Goal: Information Seeking & Learning: Learn about a topic

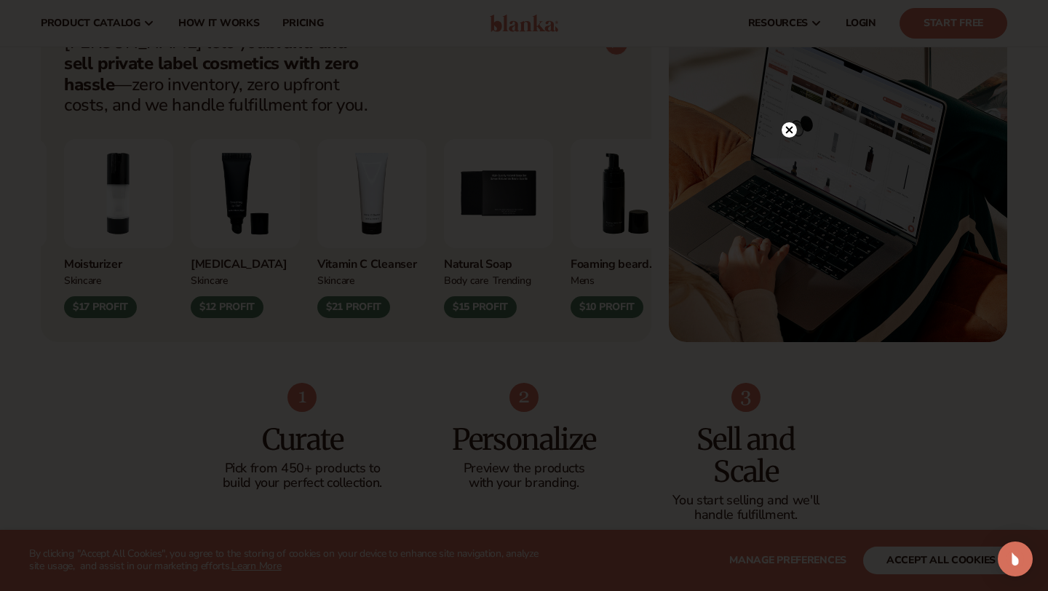
scroll to position [582, 0]
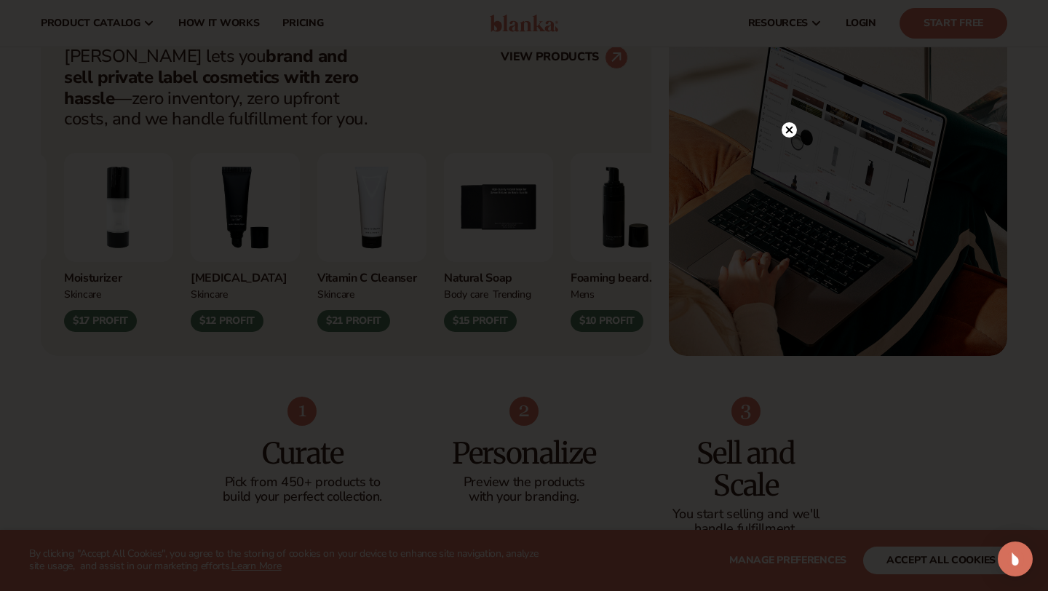
click at [792, 130] on circle at bounding box center [788, 129] width 15 height 15
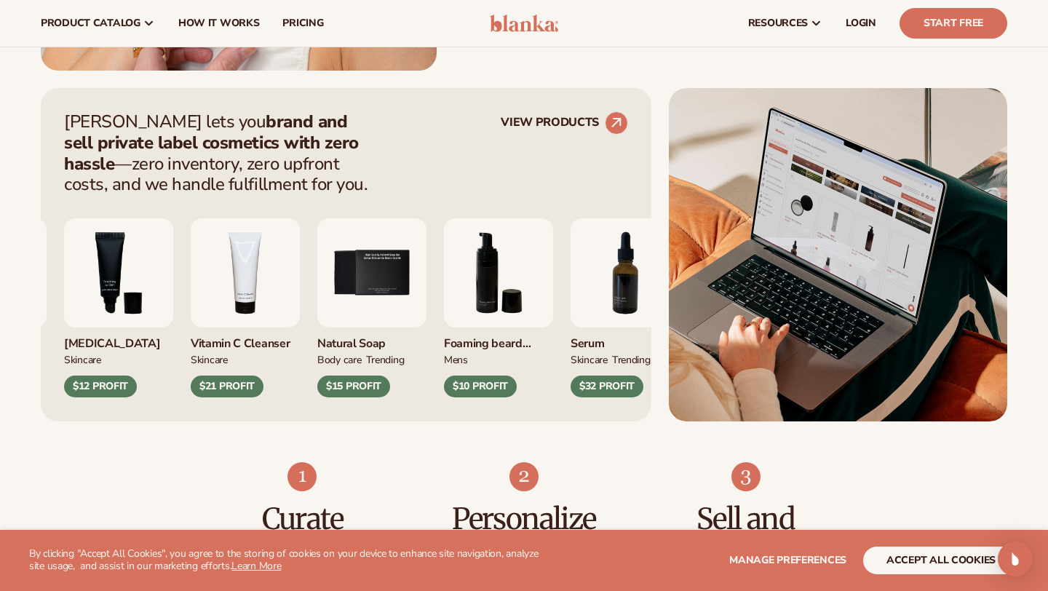
scroll to position [487, 0]
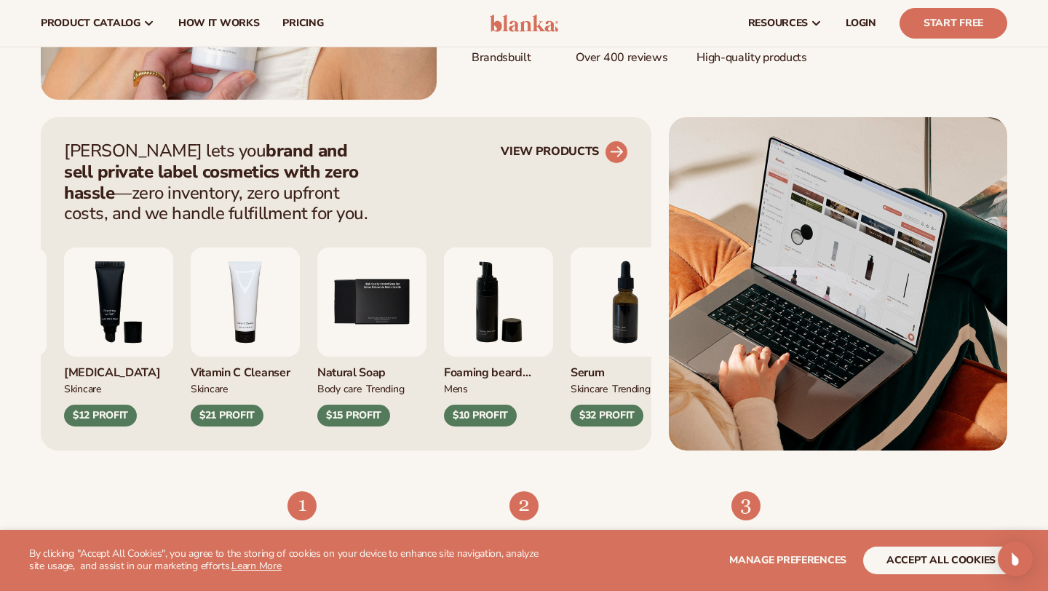
click at [619, 148] on icon at bounding box center [616, 151] width 13 height 13
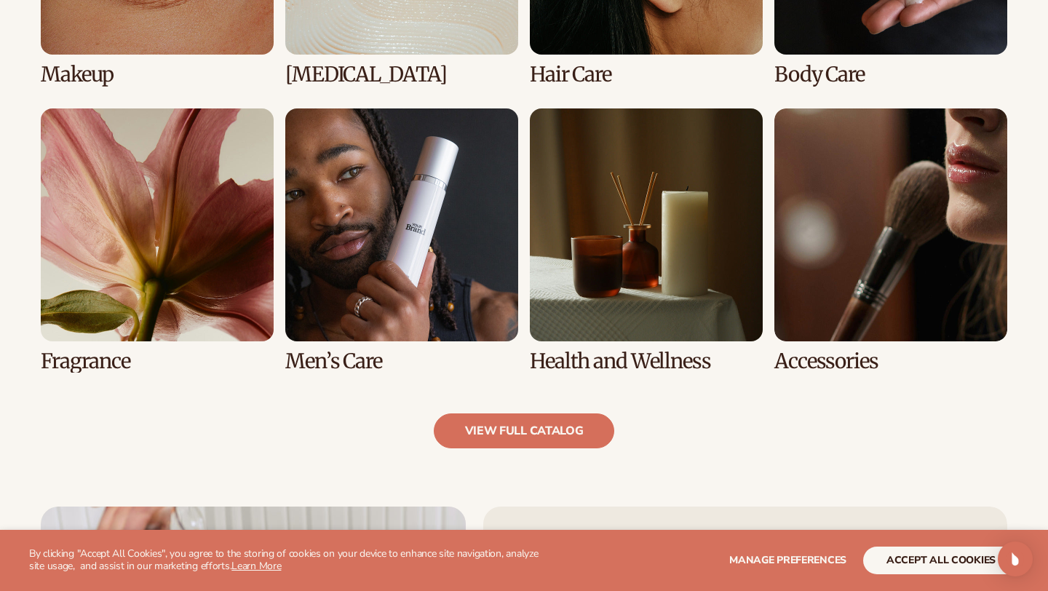
scroll to position [1291, 0]
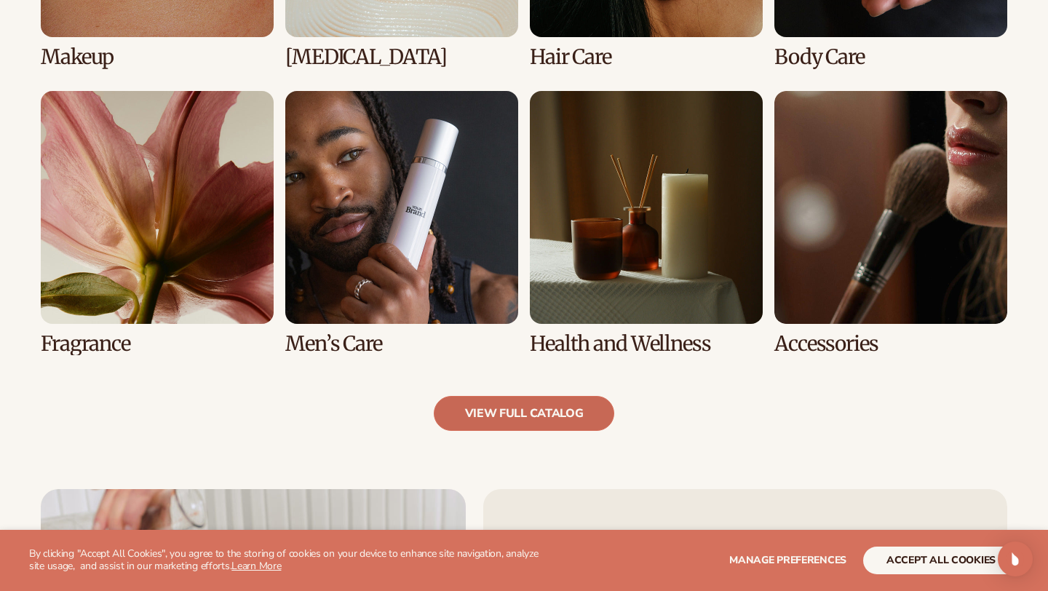
click at [478, 418] on link "view full catalog" at bounding box center [524, 413] width 181 height 35
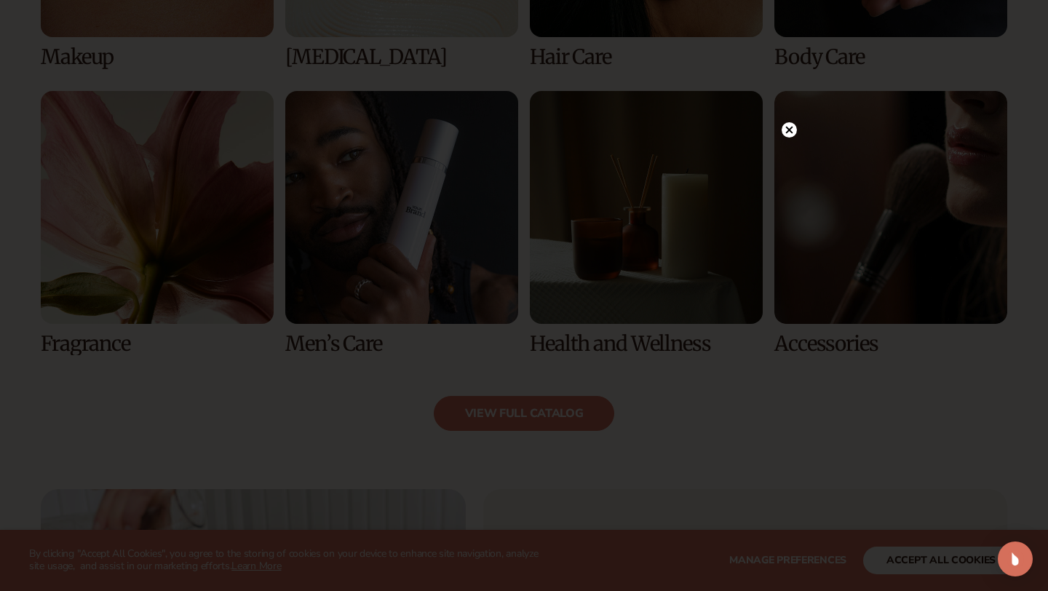
click at [795, 128] on circle at bounding box center [788, 129] width 15 height 15
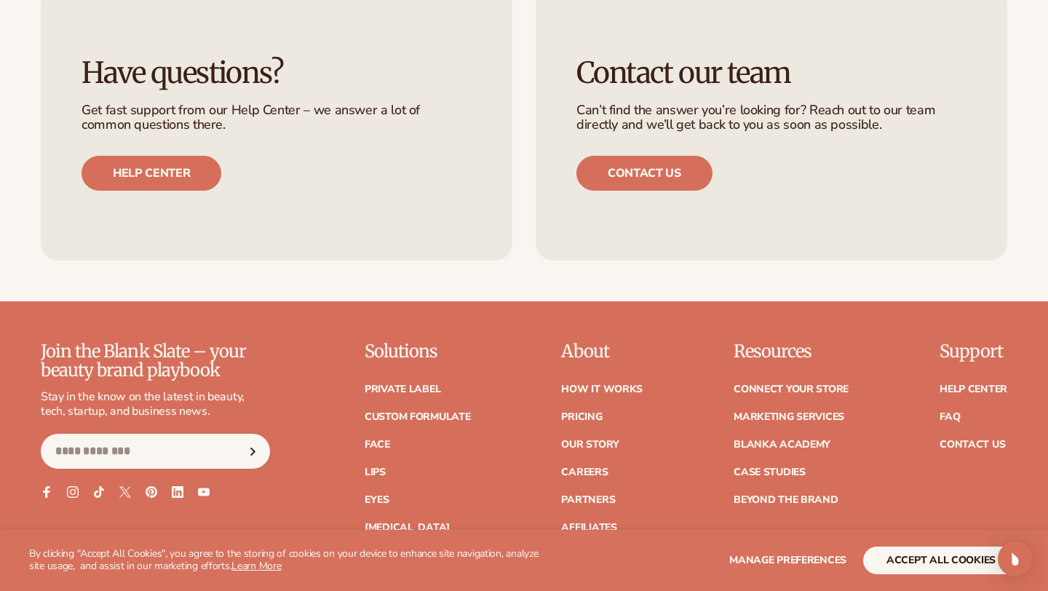
scroll to position [2348, 0]
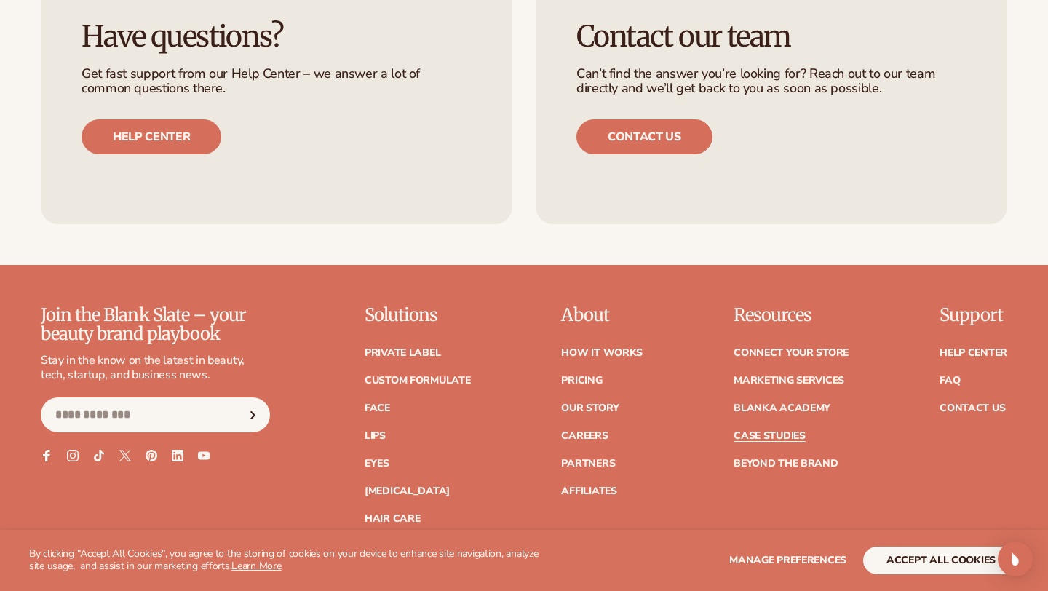
click at [751, 441] on link "Case Studies" at bounding box center [769, 436] width 72 height 10
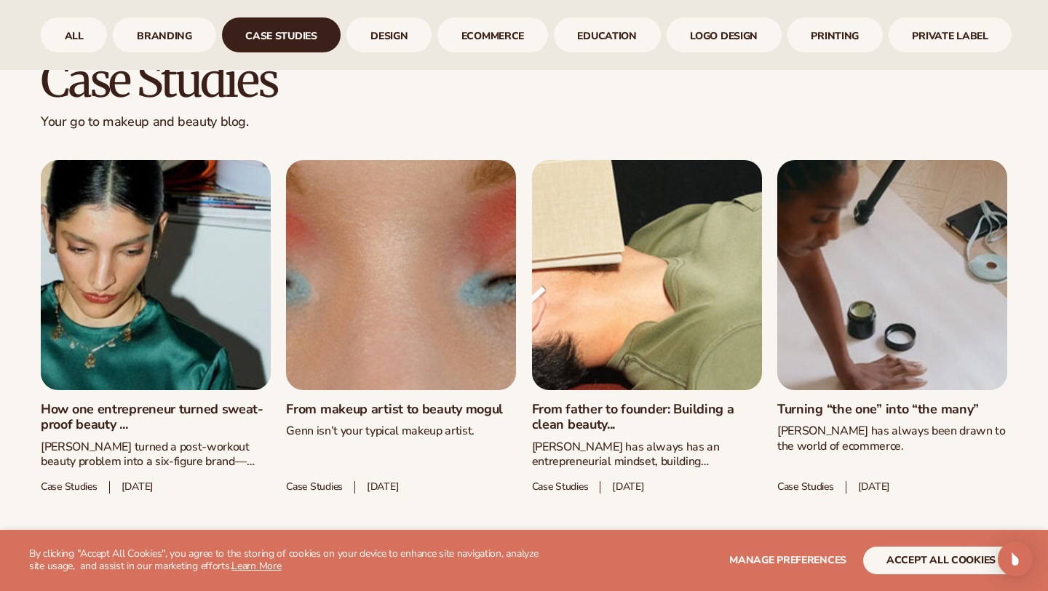
scroll to position [693, 0]
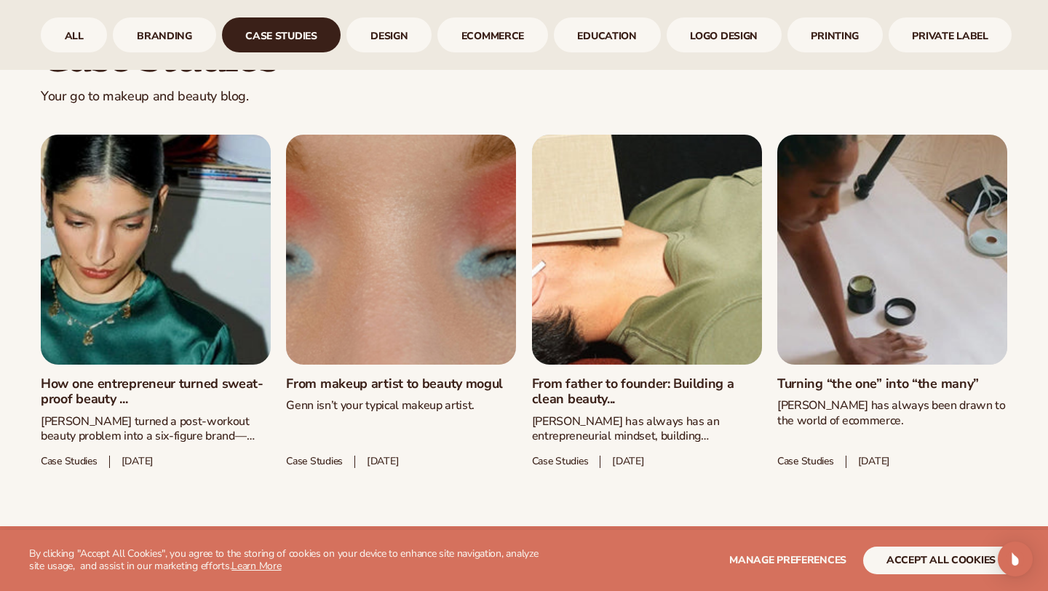
click at [215, 376] on link "How one entrepreneur turned sweat-proof beauty ..." at bounding box center [156, 391] width 230 height 31
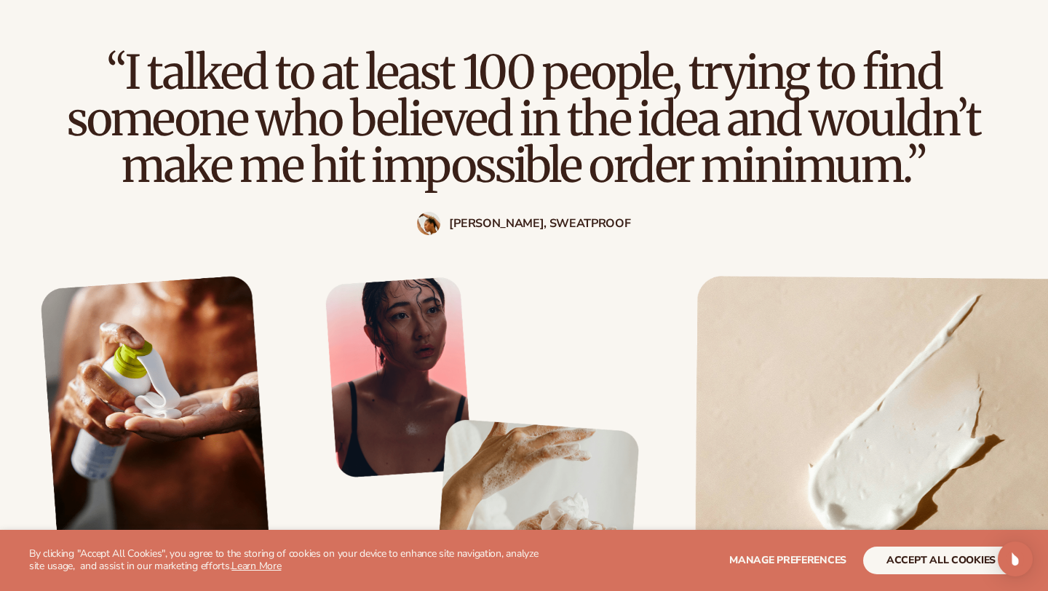
scroll to position [1248, 0]
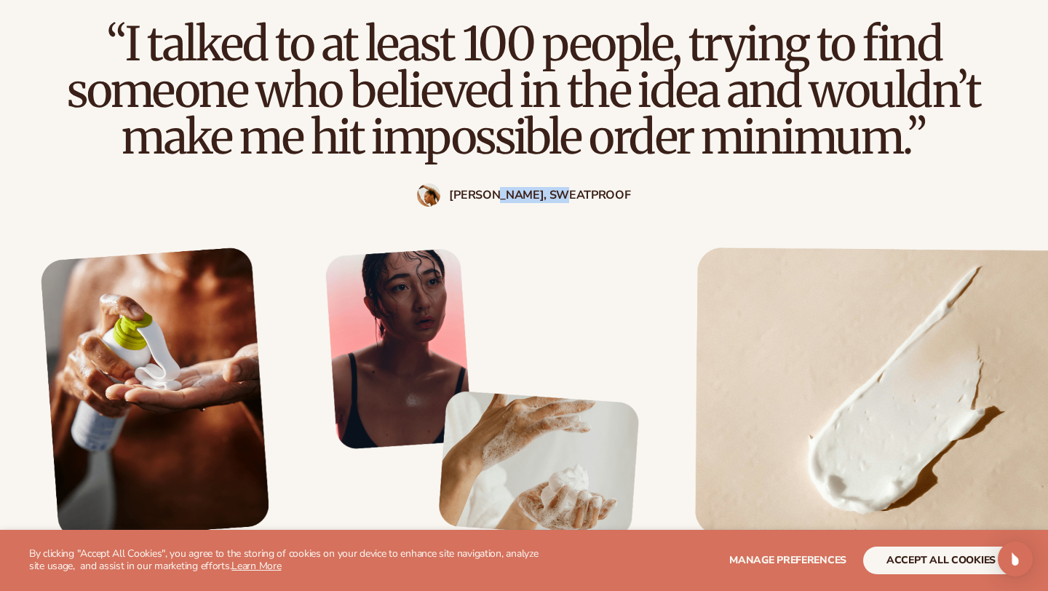
drag, startPoint x: 607, startPoint y: 181, endPoint x: 522, endPoint y: 182, distance: 85.1
click at [522, 183] on div "[PERSON_NAME], SweatProof" at bounding box center [523, 194] width 931 height 23
copy strong "SweatProof"
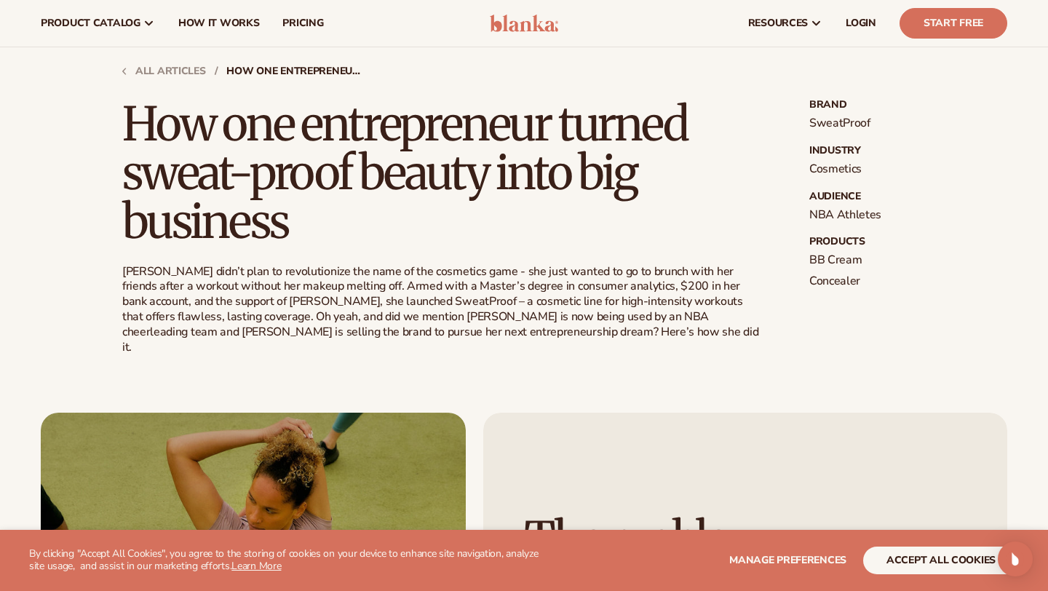
scroll to position [359, 0]
drag, startPoint x: 363, startPoint y: 301, endPoint x: 322, endPoint y: 296, distance: 41.1
click at [322, 296] on p "[PERSON_NAME] didn’t plan to revolutionize the name of the cosmetics game - she…" at bounding box center [442, 309] width 640 height 91
drag, startPoint x: 317, startPoint y: 297, endPoint x: 368, endPoint y: 297, distance: 50.9
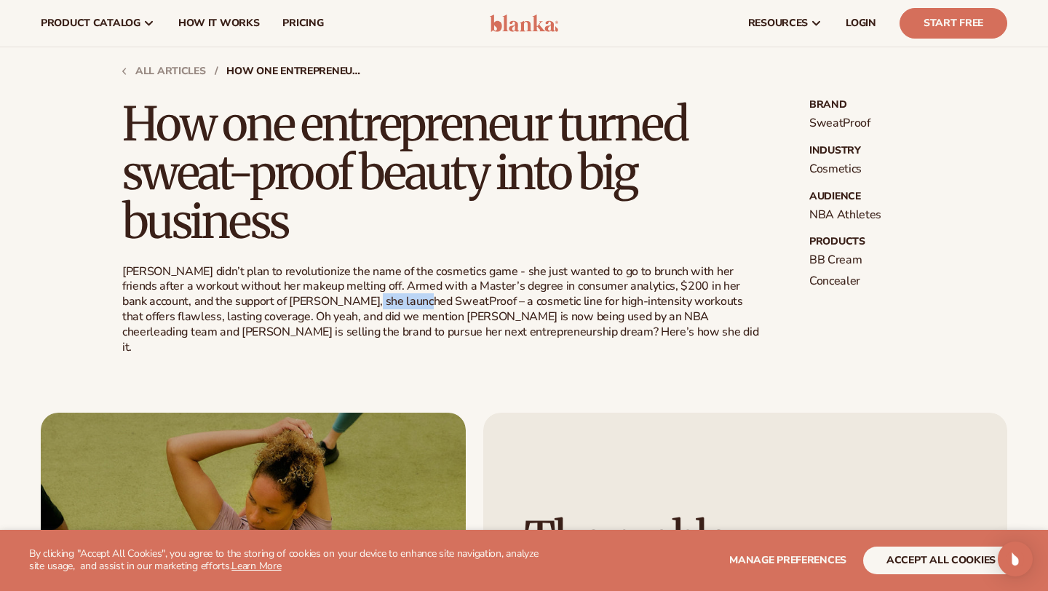
click at [368, 297] on p "Sarah didn’t plan to revolutionize the name of the cosmetics game - she just wa…" at bounding box center [442, 309] width 640 height 91
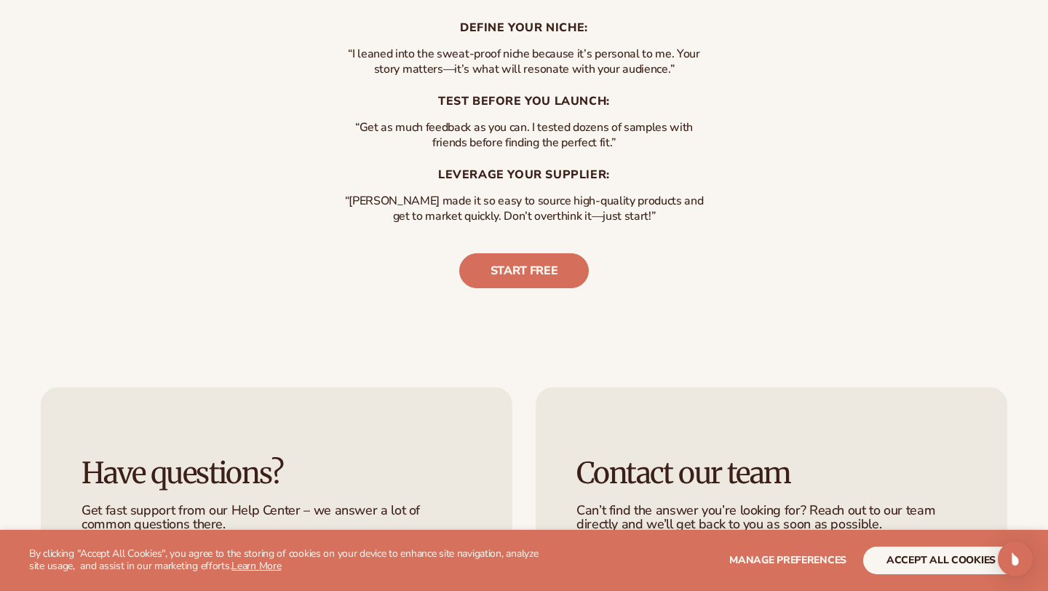
scroll to position [3306, 0]
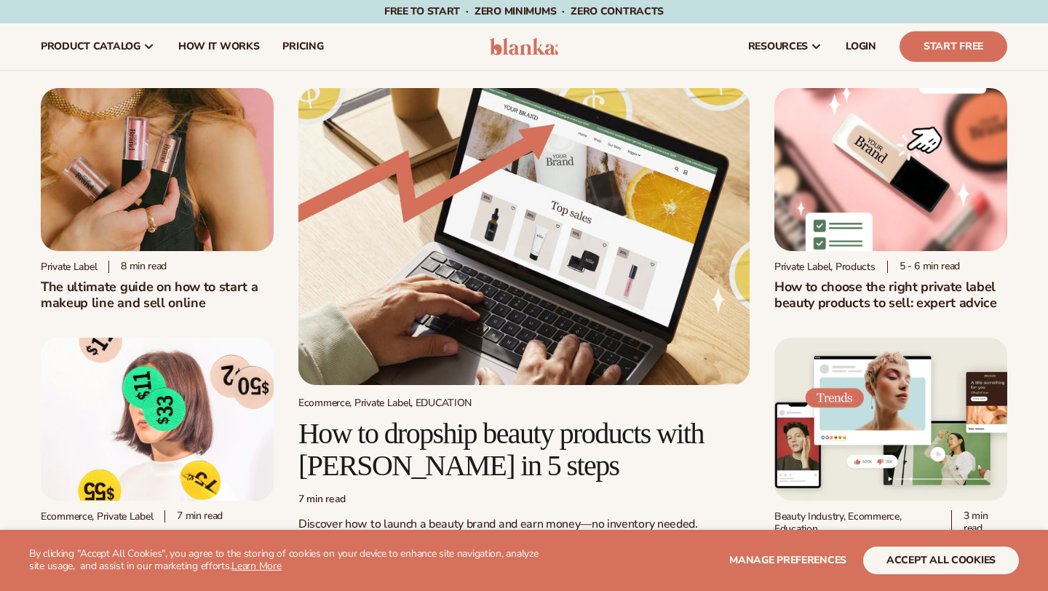
scroll to position [693, 0]
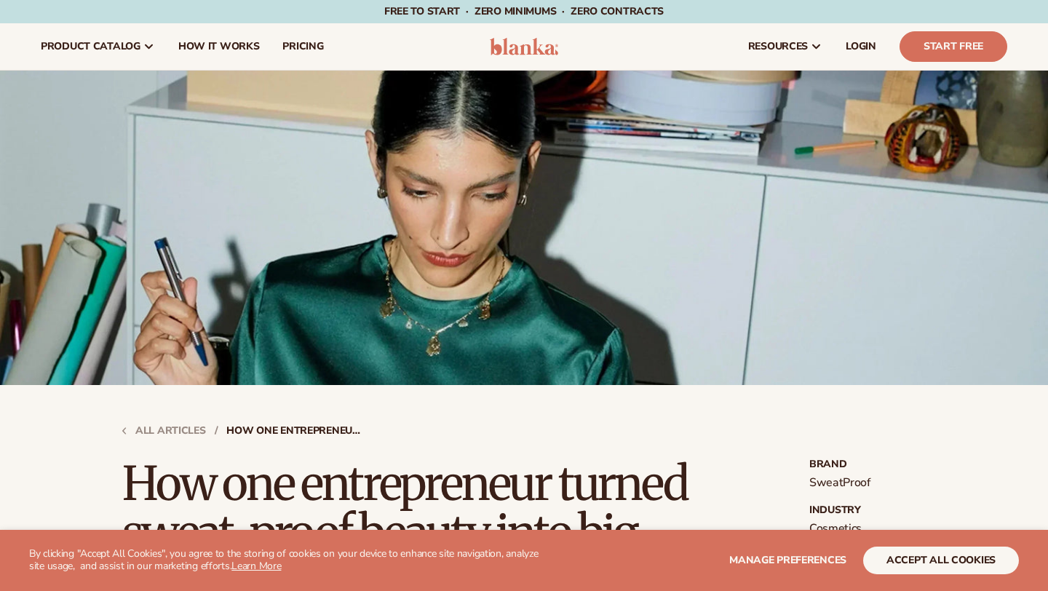
scroll to position [3306, 0]
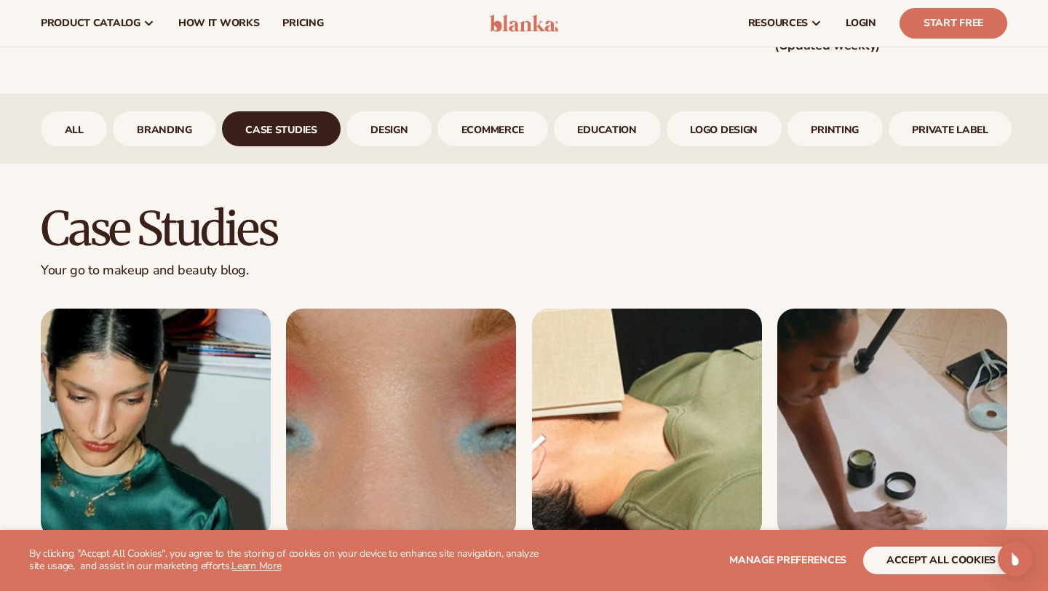
scroll to position [501, 0]
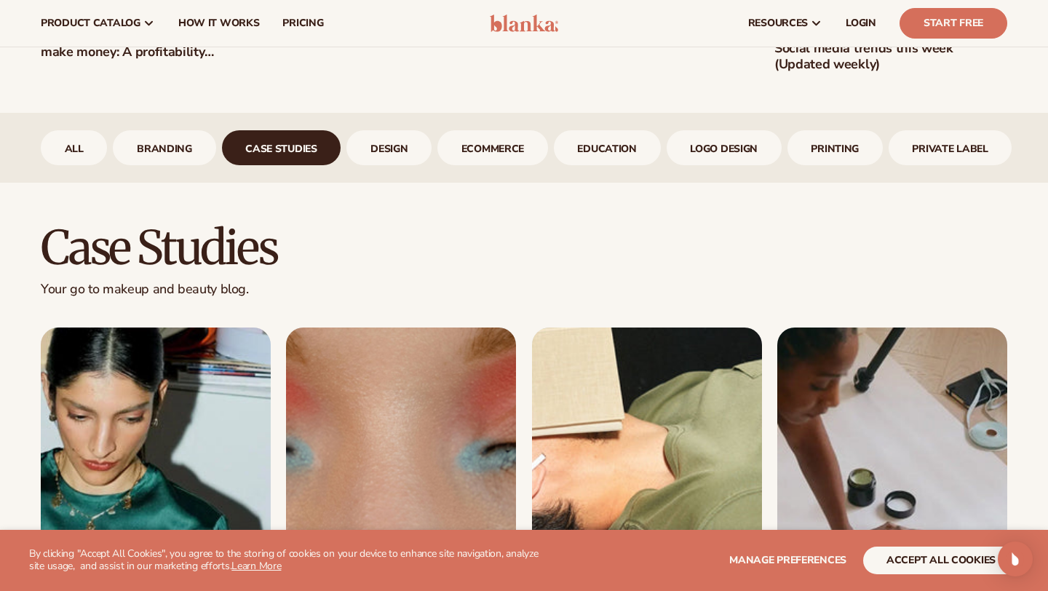
click at [193, 253] on h2 "case studies" at bounding box center [524, 247] width 966 height 49
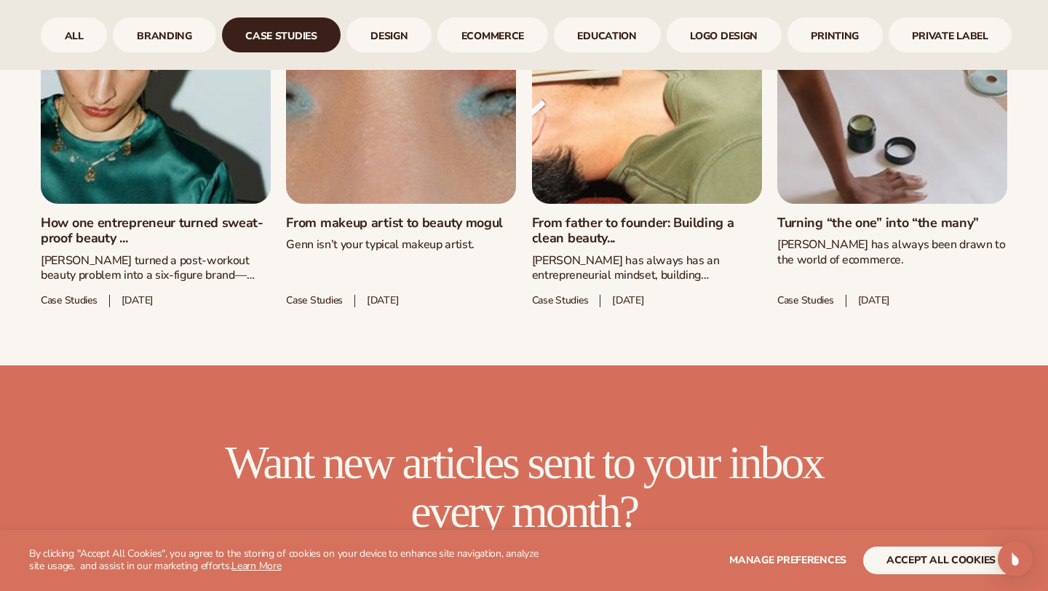
scroll to position [880, 0]
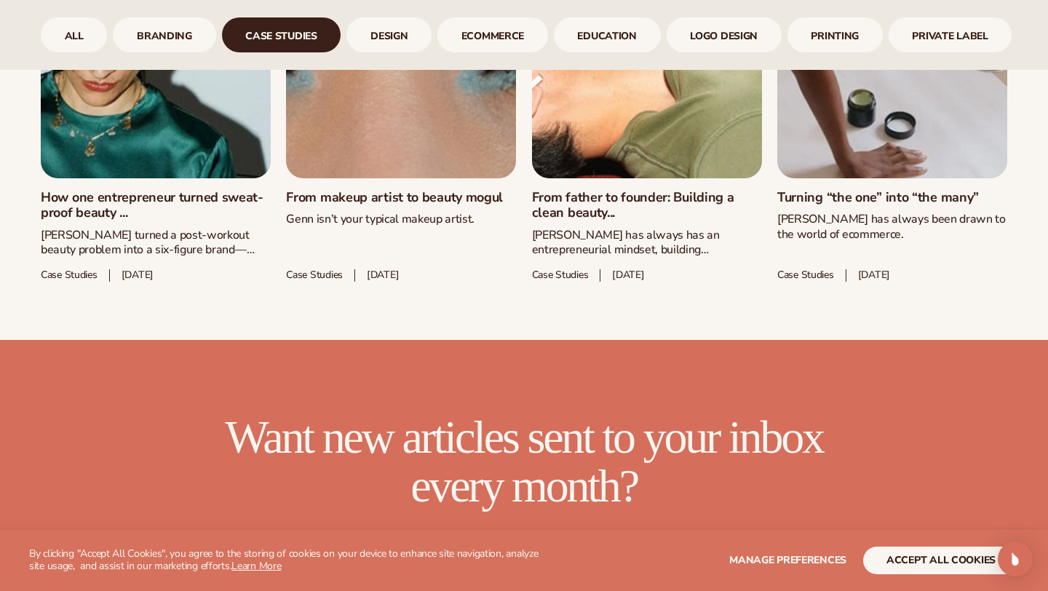
click at [634, 190] on link "From father to founder: Building a clean beauty..." at bounding box center [647, 205] width 230 height 31
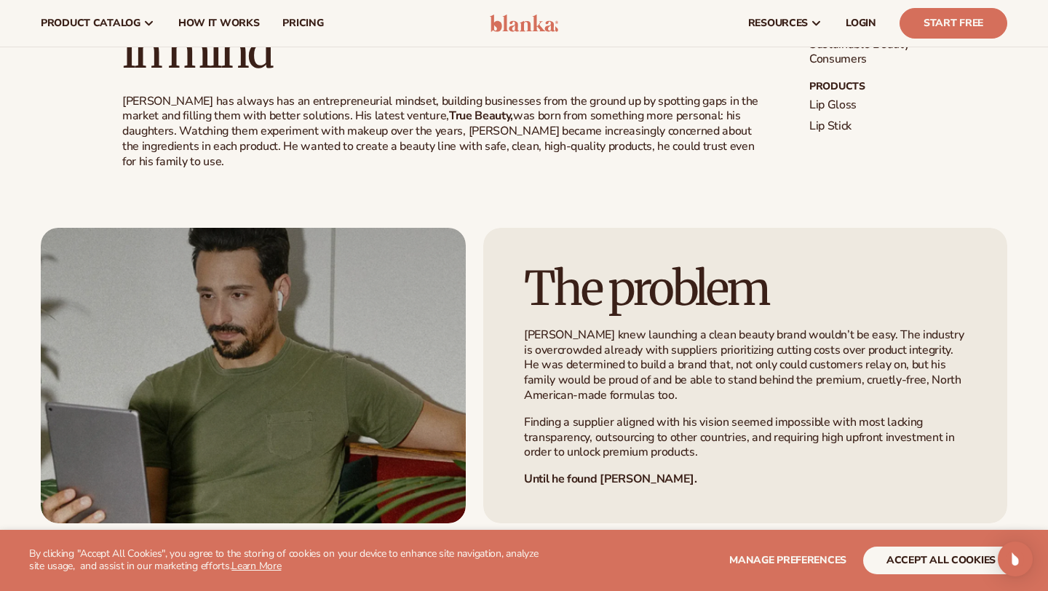
scroll to position [527, 0]
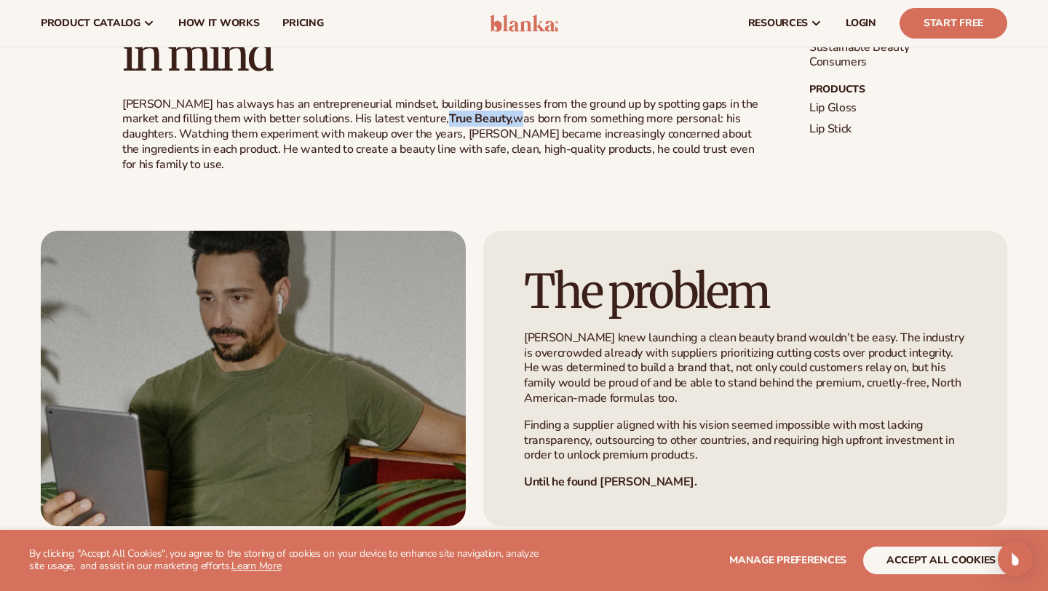
drag, startPoint x: 453, startPoint y: 119, endPoint x: 386, endPoint y: 117, distance: 66.2
click at [386, 117] on p "[PERSON_NAME] has always has an entrepreneurial mindset, building businesses fr…" at bounding box center [442, 135] width 640 height 76
copy p "True Beauty,"
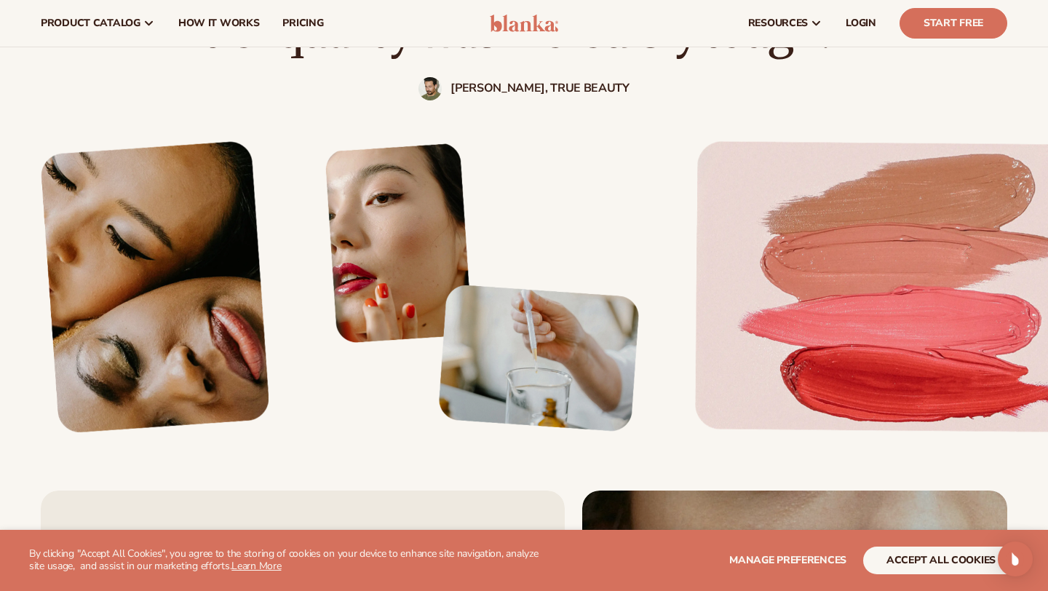
scroll to position [1184, 0]
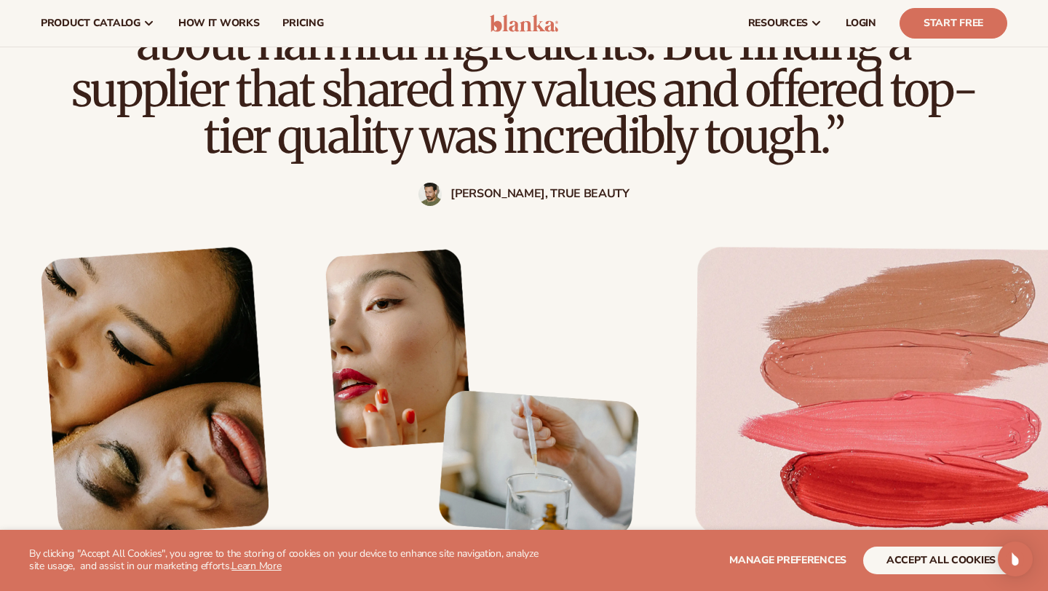
click at [623, 196] on div "[PERSON_NAME], True Beauty" at bounding box center [523, 194] width 931 height 23
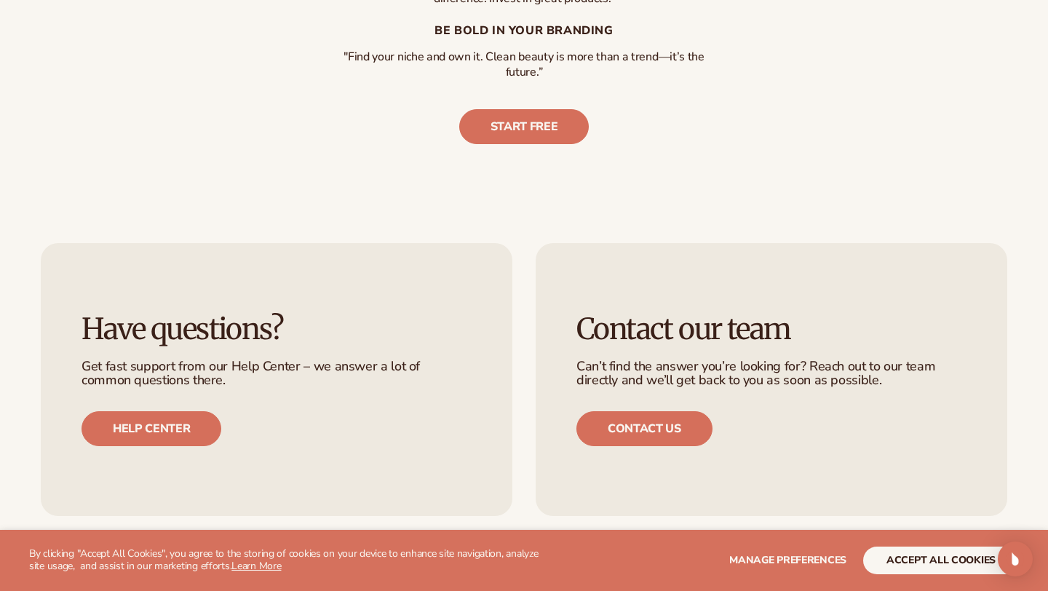
scroll to position [3355, 0]
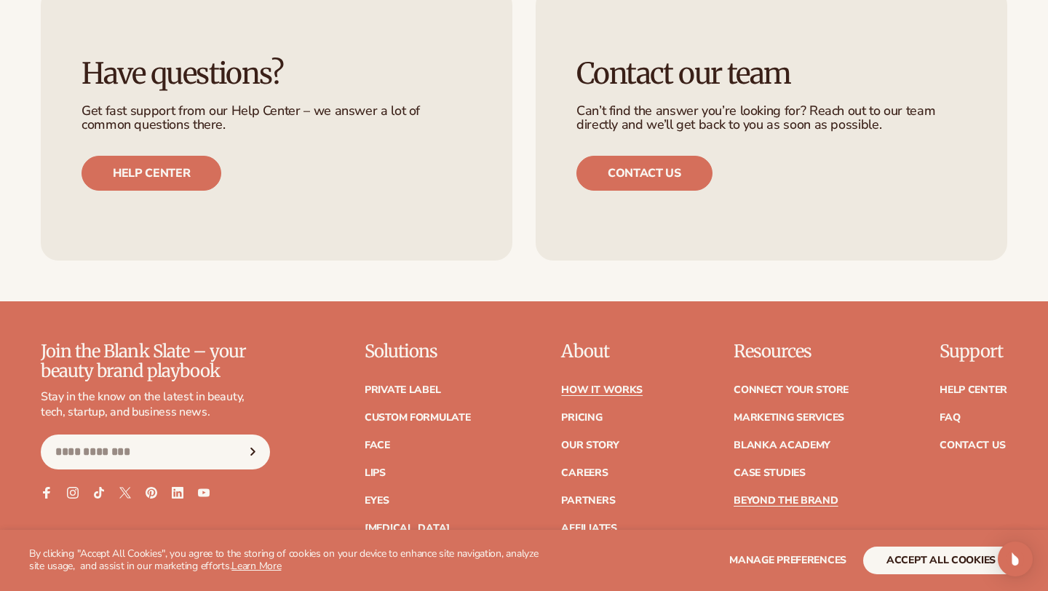
click at [622, 385] on link "How It Works" at bounding box center [601, 390] width 81 height 10
